Goal: Check status

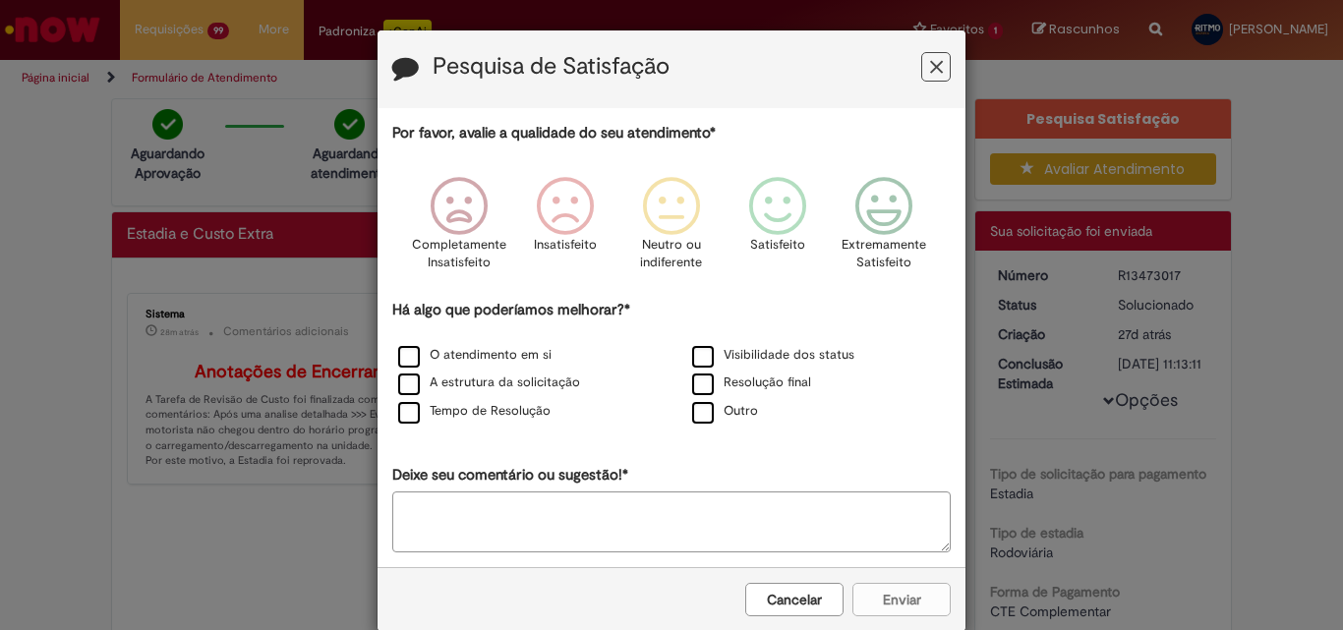
drag, startPoint x: 915, startPoint y: 57, endPoint x: 929, endPoint y: 62, distance: 14.6
click at [921, 57] on button "Feedback" at bounding box center [935, 66] width 29 height 29
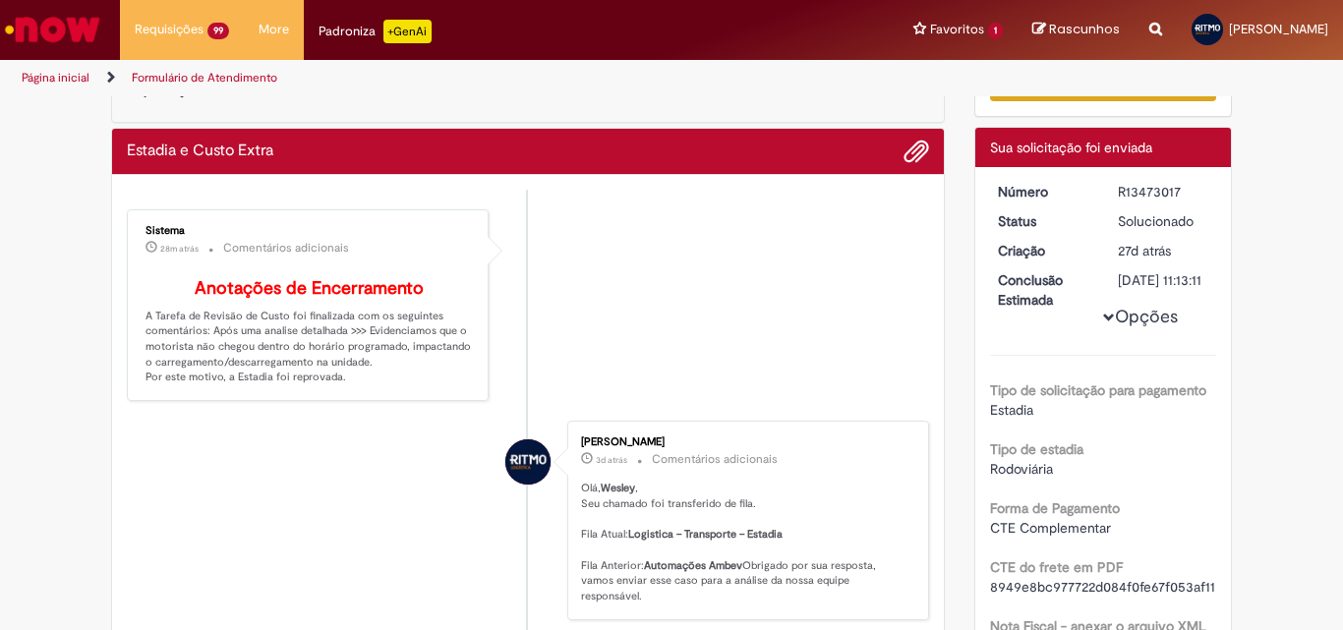
scroll to position [197, 0]
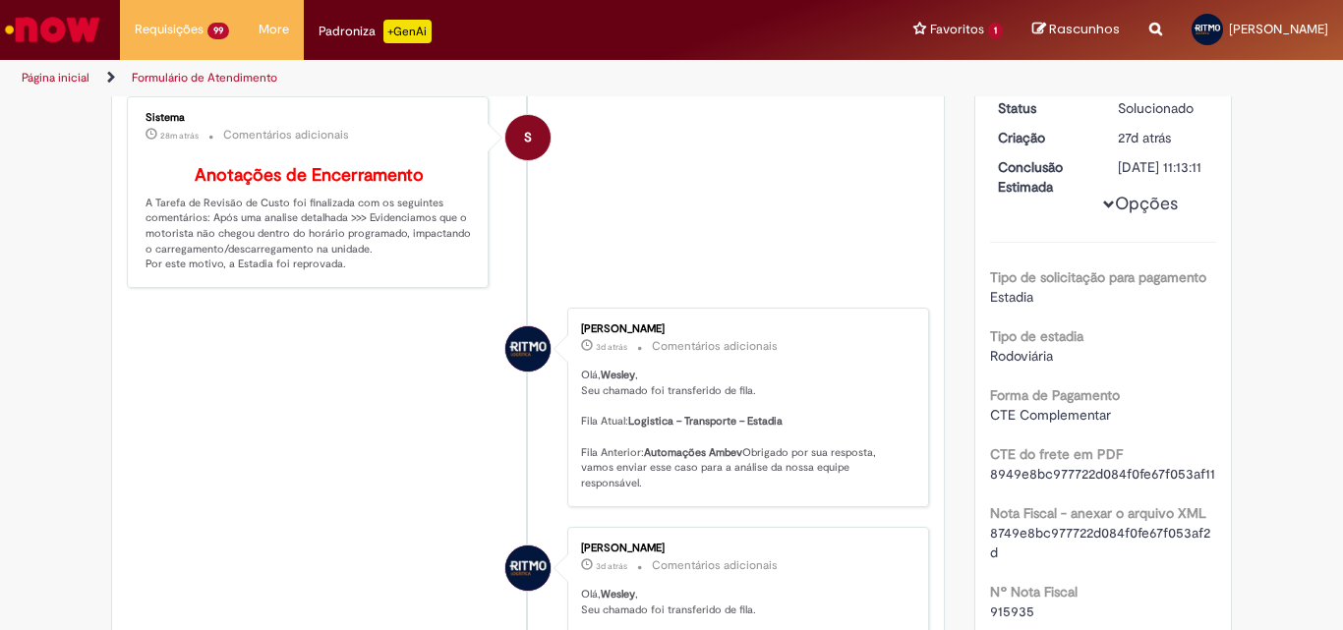
drag, startPoint x: 362, startPoint y: 233, endPoint x: 397, endPoint y: 310, distance: 84.4
click at [608, 247] on li "S Sistema 28m atrás 28 minutos atrás Comentários adicionais Anotações de Encerr…" at bounding box center [528, 192] width 802 height 192
drag, startPoint x: 358, startPoint y: 236, endPoint x: 370, endPoint y: 296, distance: 61.1
click at [371, 282] on div "Sistema 28m atrás 28 minutos atrás Comentários adicionais Anotações de Encerram…" at bounding box center [308, 192] width 350 height 180
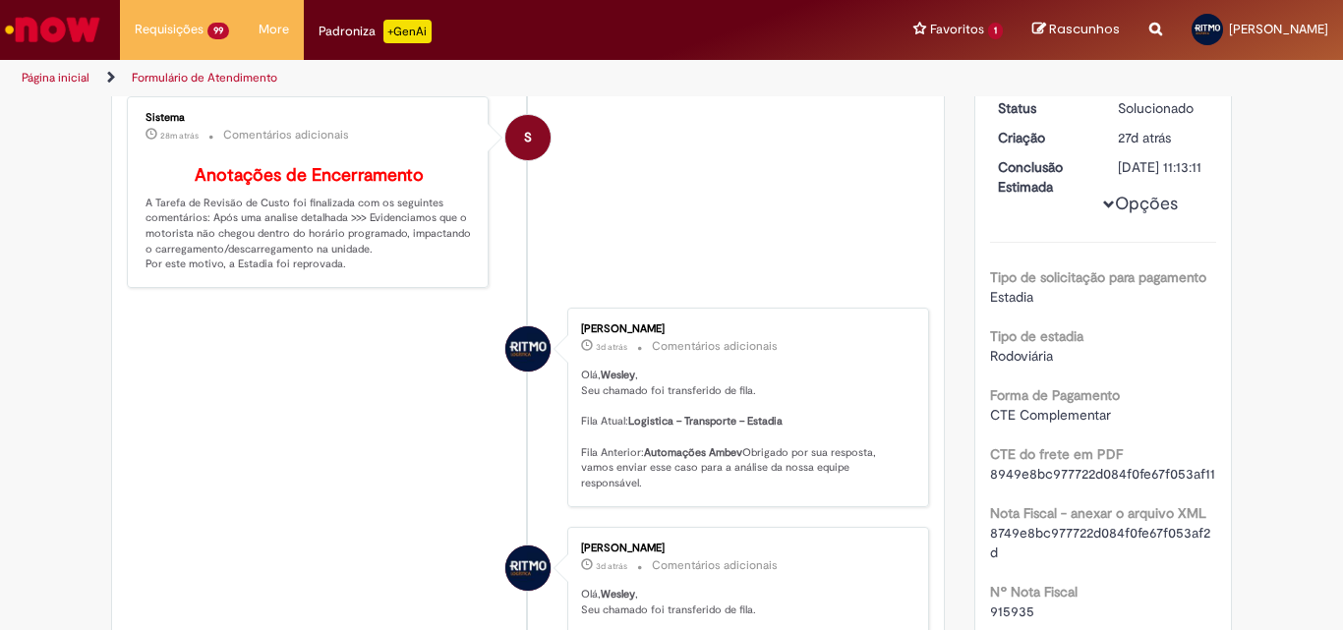
copy p "Evidenciamos que o motorista não chegou dentro do horário programado, impactand…"
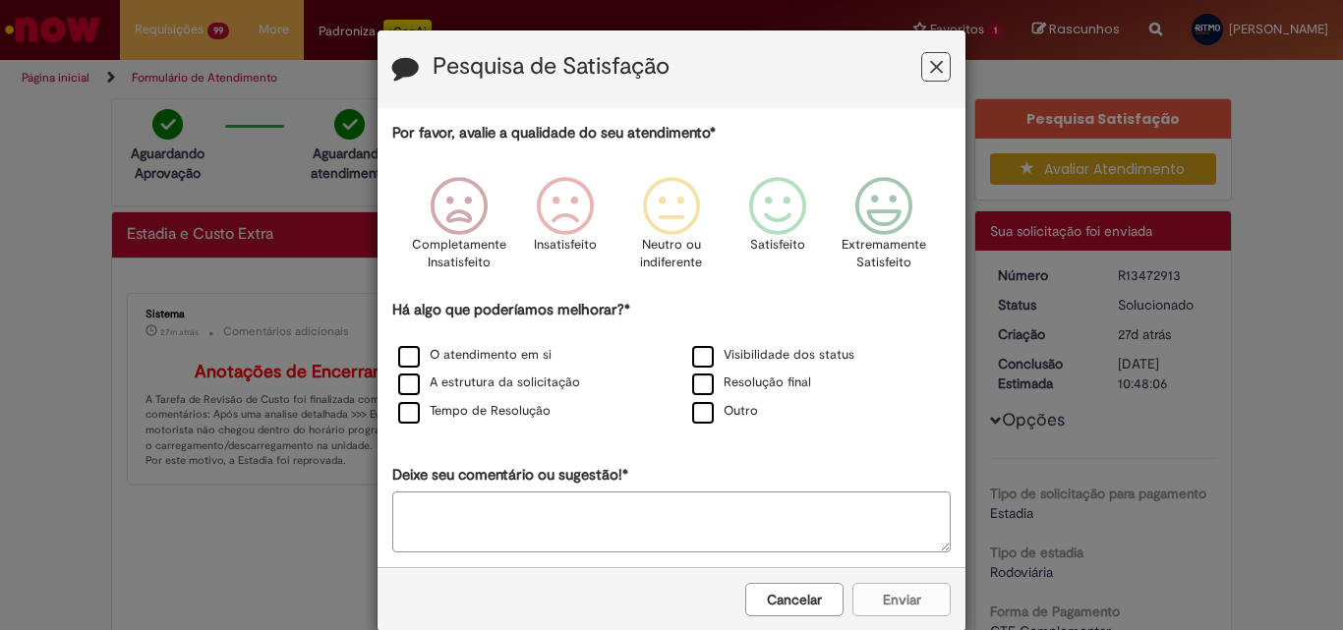
click at [930, 72] on icon "Feedback" at bounding box center [936, 67] width 13 height 21
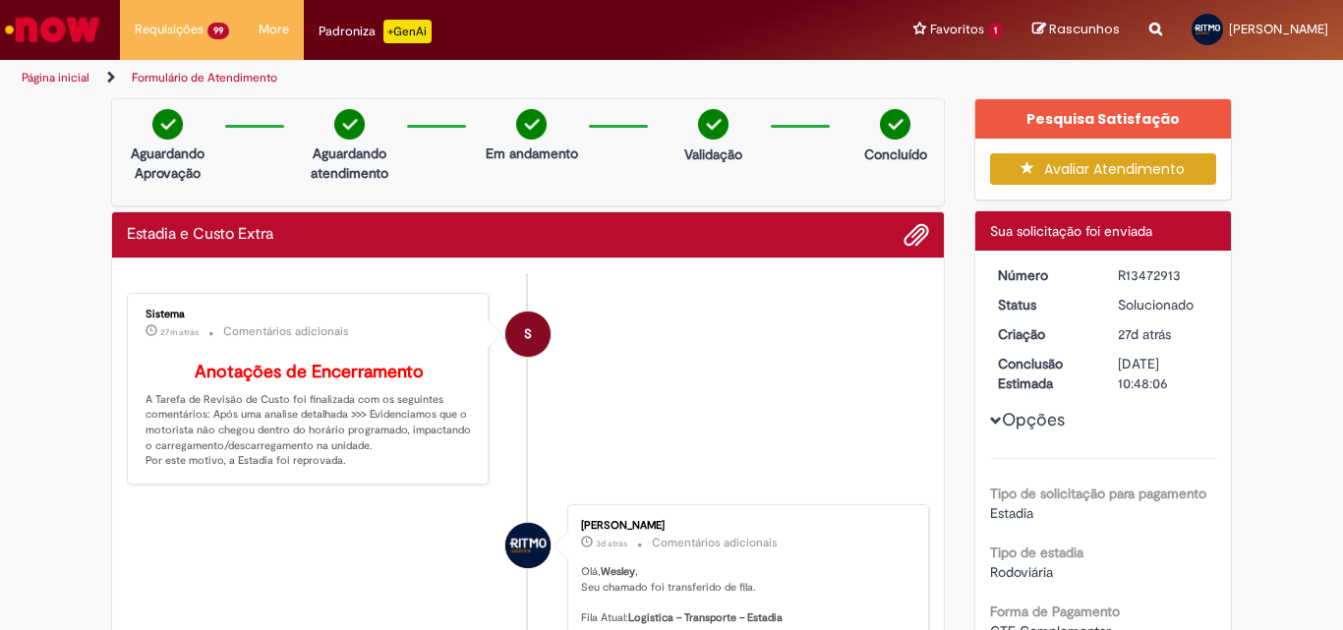
click at [1144, 276] on div "R13472913" at bounding box center [1163, 275] width 91 height 20
copy div "R13472913"
click at [1144, 276] on div "R13472913" at bounding box center [1163, 275] width 91 height 20
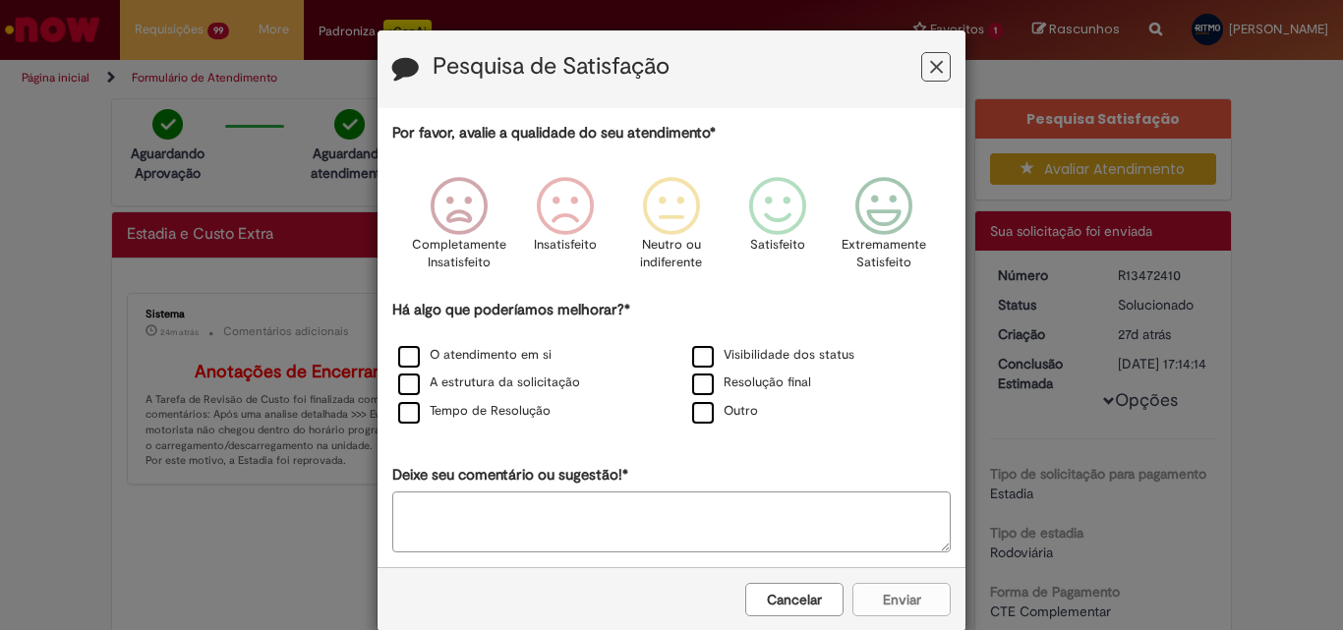
drag, startPoint x: 919, startPoint y: 60, endPoint x: 968, endPoint y: 118, distance: 76.0
click at [921, 61] on button "Feedback" at bounding box center [935, 66] width 29 height 29
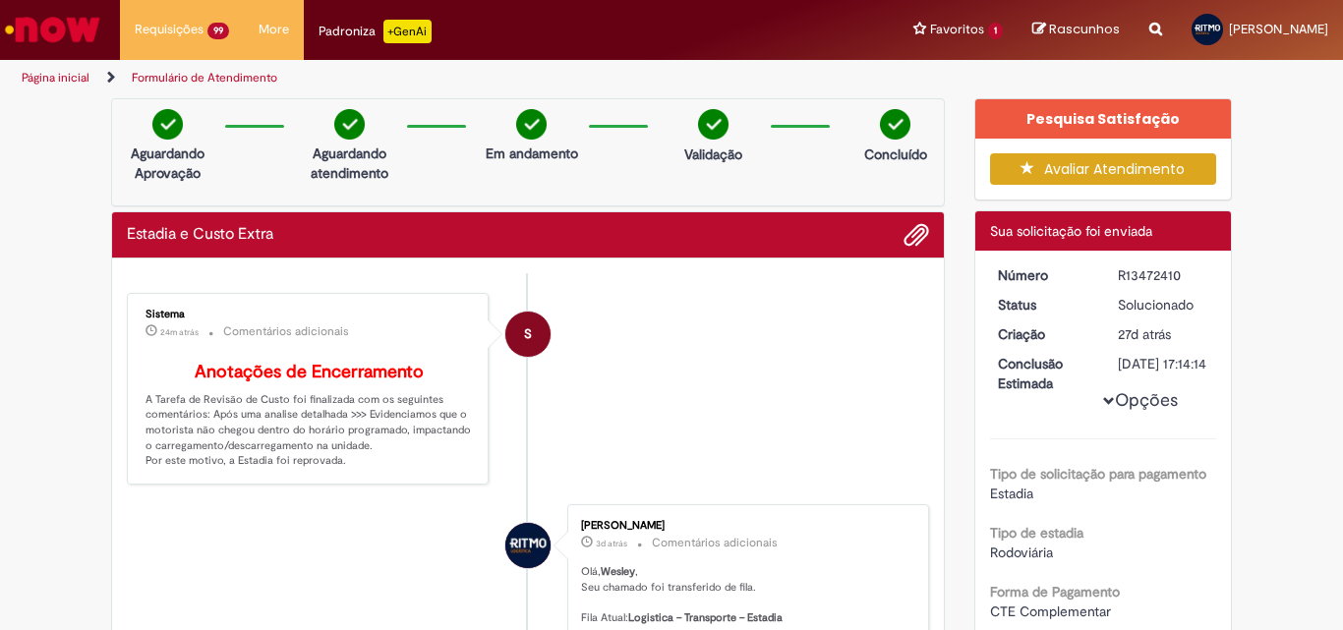
click at [1124, 273] on div "R13472410" at bounding box center [1163, 275] width 91 height 20
copy div "R13472410"
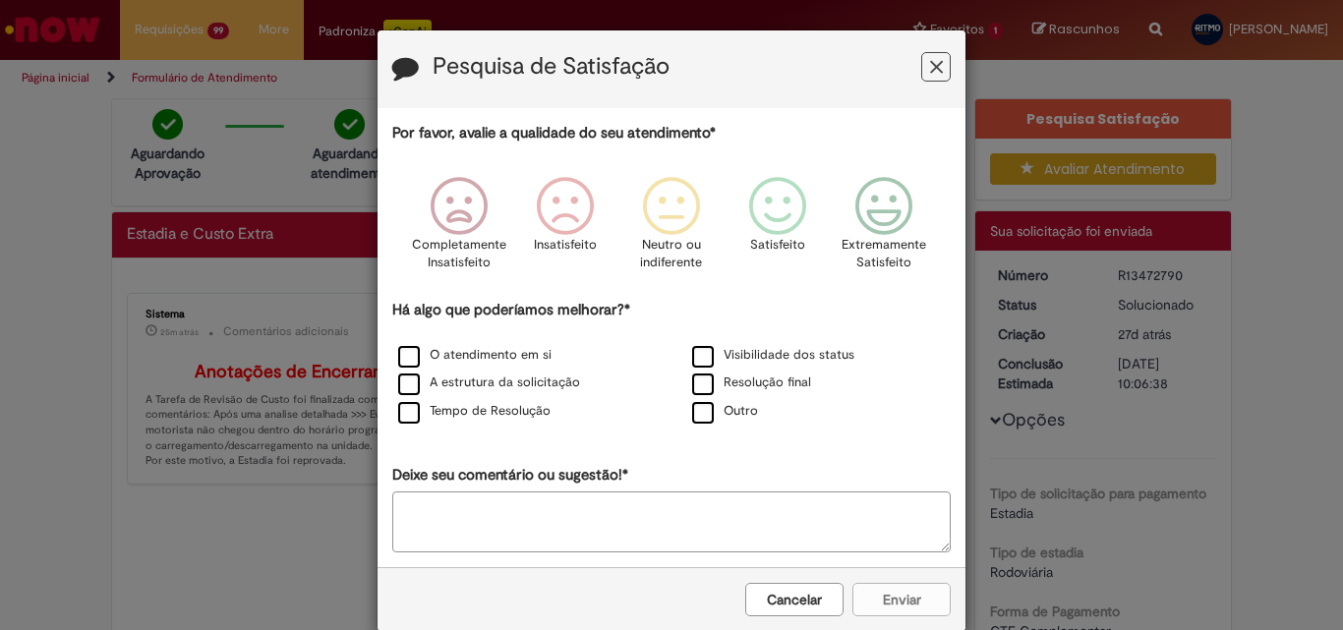
click at [946, 76] on div "Pesquisa de Satisfação" at bounding box center [671, 69] width 588 height 78
click at [930, 68] on icon "Feedback" at bounding box center [936, 67] width 13 height 21
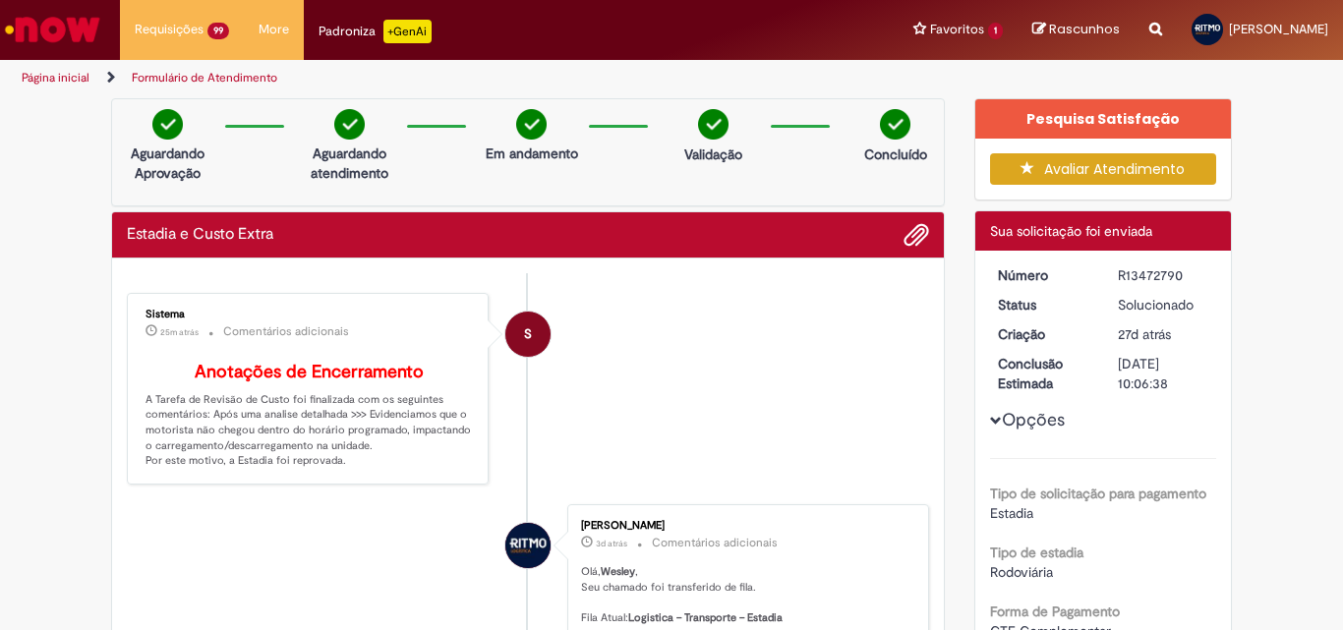
click at [1128, 270] on div "R13472790" at bounding box center [1163, 275] width 91 height 20
copy div "R13472790"
